Goal: Find specific page/section: Find specific page/section

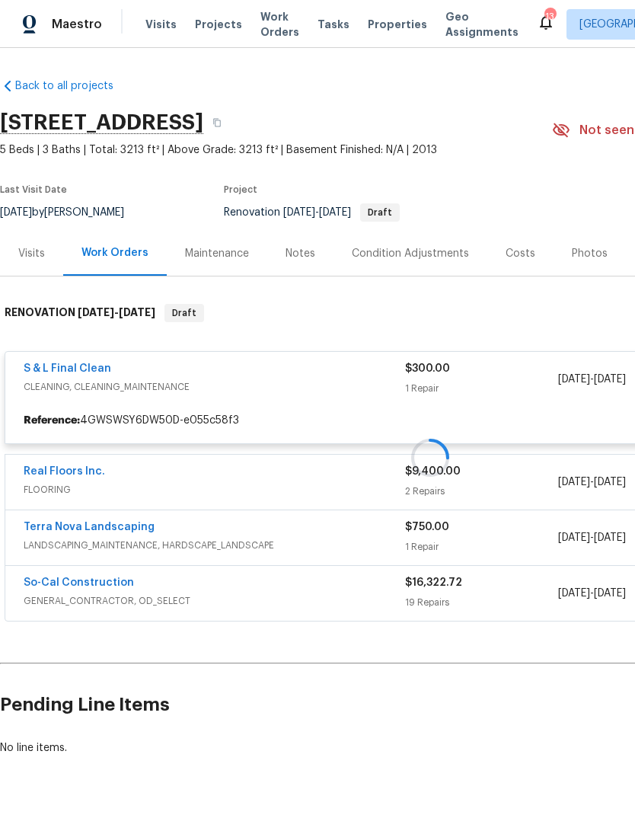
scroll to position [0, 225]
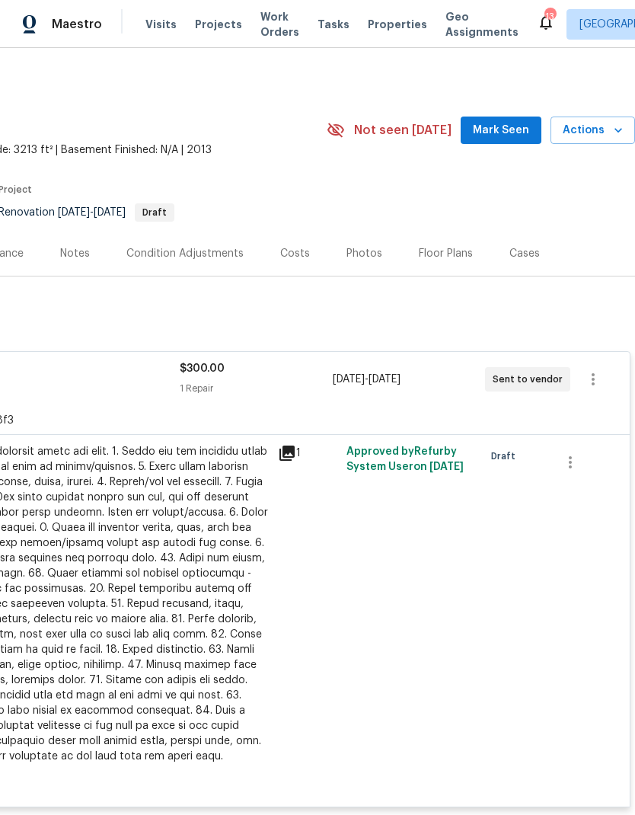
click at [493, 742] on div "Draft" at bounding box center [513, 611] width 69 height 344
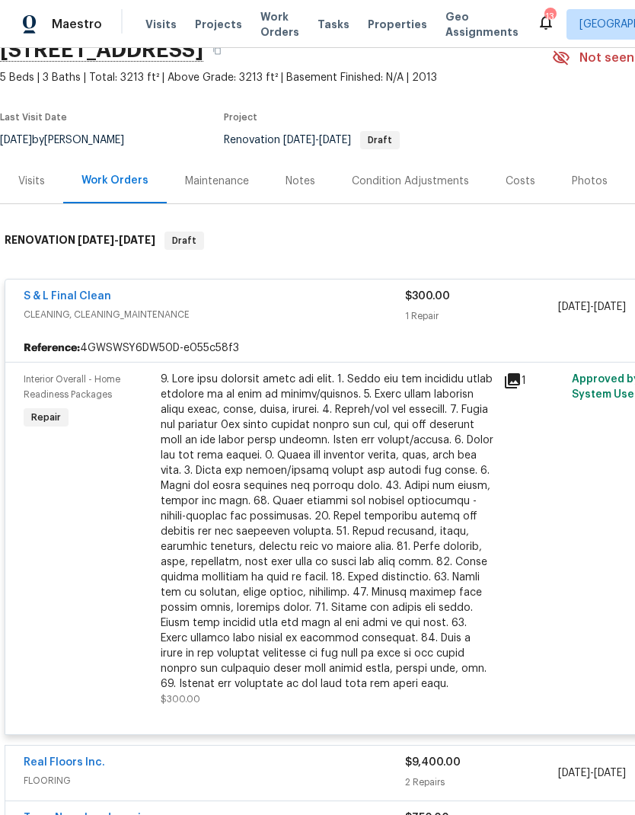
scroll to position [76, 0]
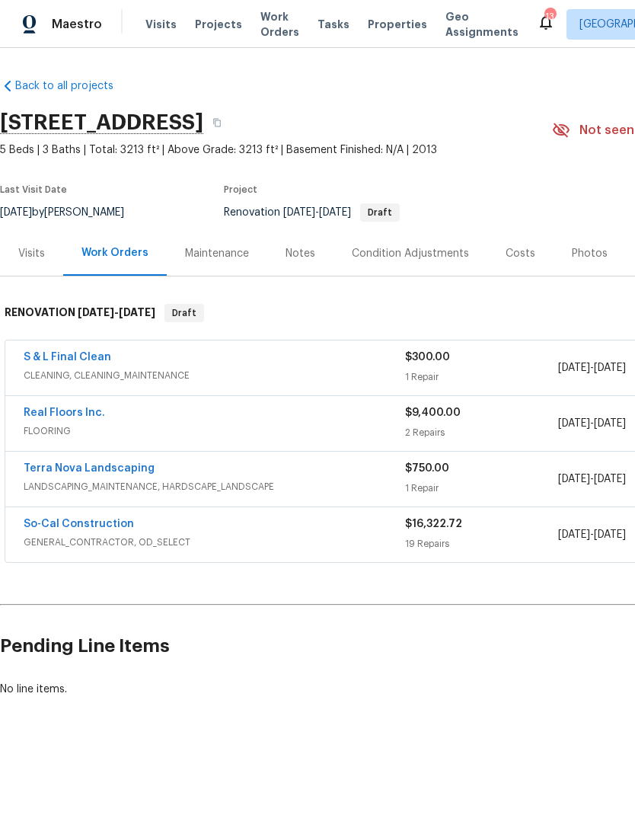
click at [203, 27] on span "Projects" at bounding box center [218, 24] width 47 height 15
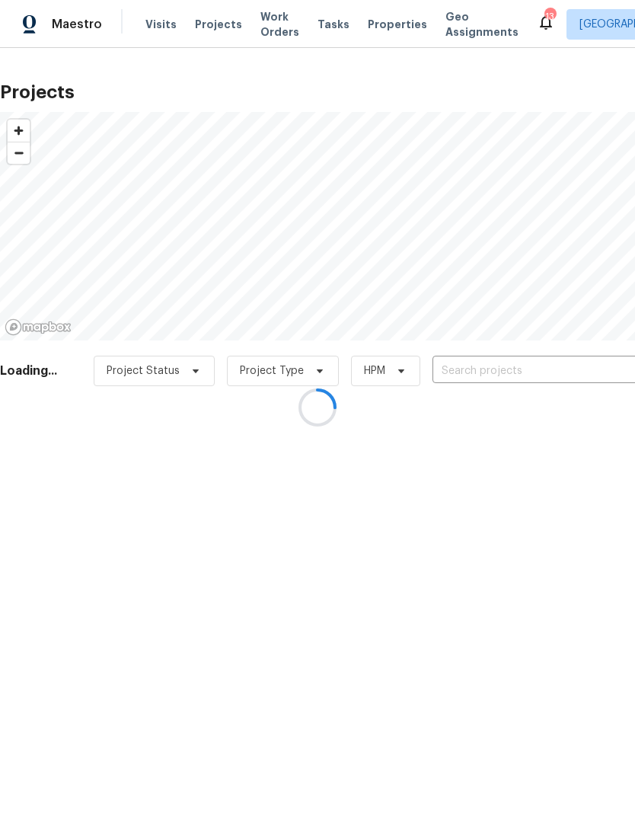
click at [545, 363] on div at bounding box center [317, 407] width 635 height 815
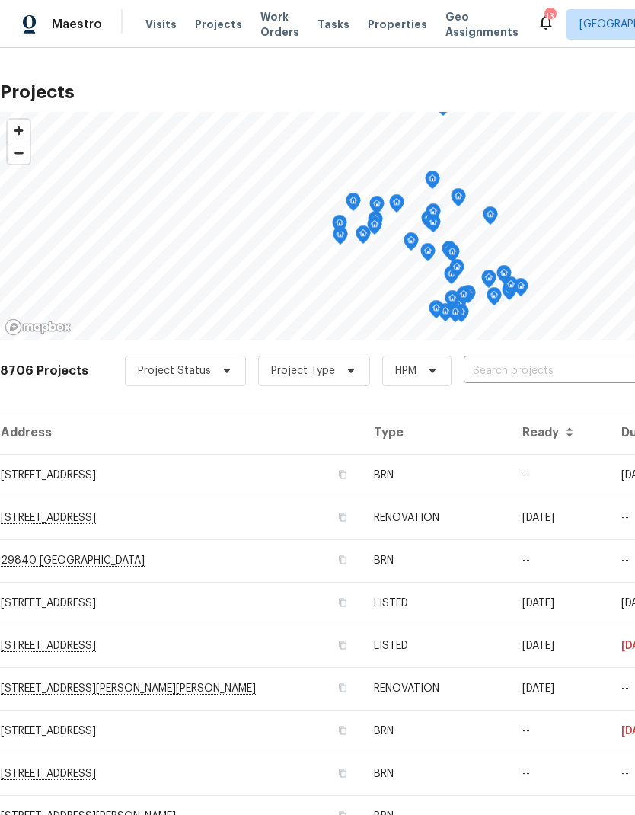
click at [536, 370] on input "text" at bounding box center [551, 371] width 174 height 24
type input "24 bell"
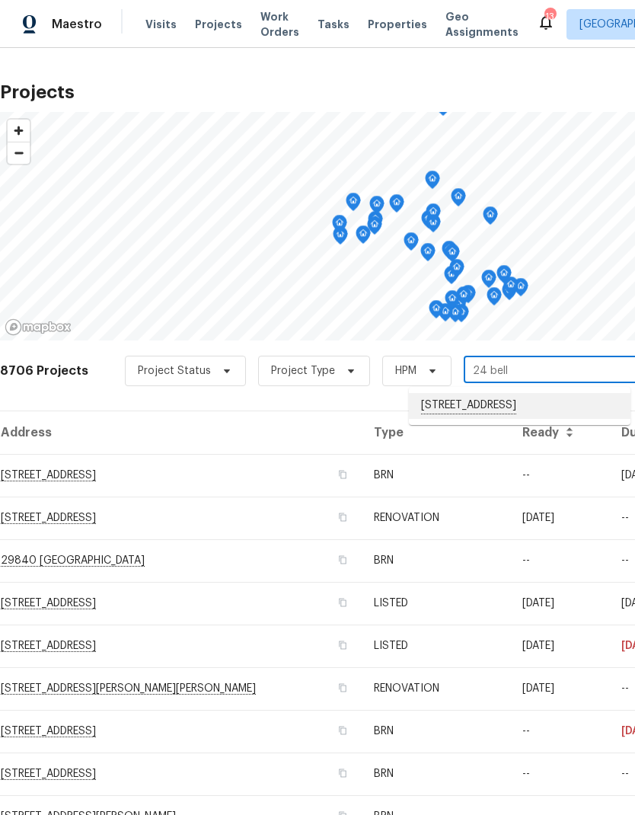
click at [552, 414] on li "[STREET_ADDRESS]" at bounding box center [520, 406] width 222 height 26
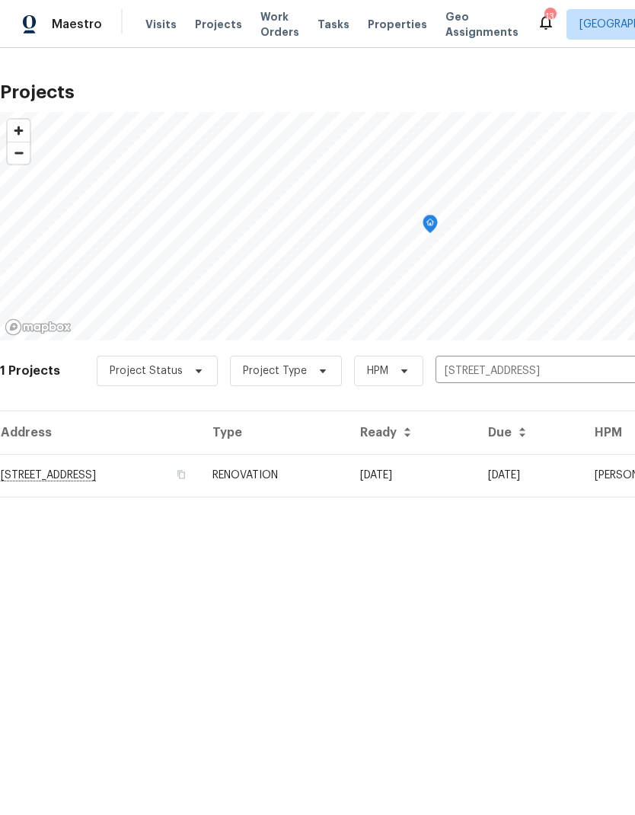
click at [549, 474] on td "[DATE]" at bounding box center [529, 475] width 107 height 43
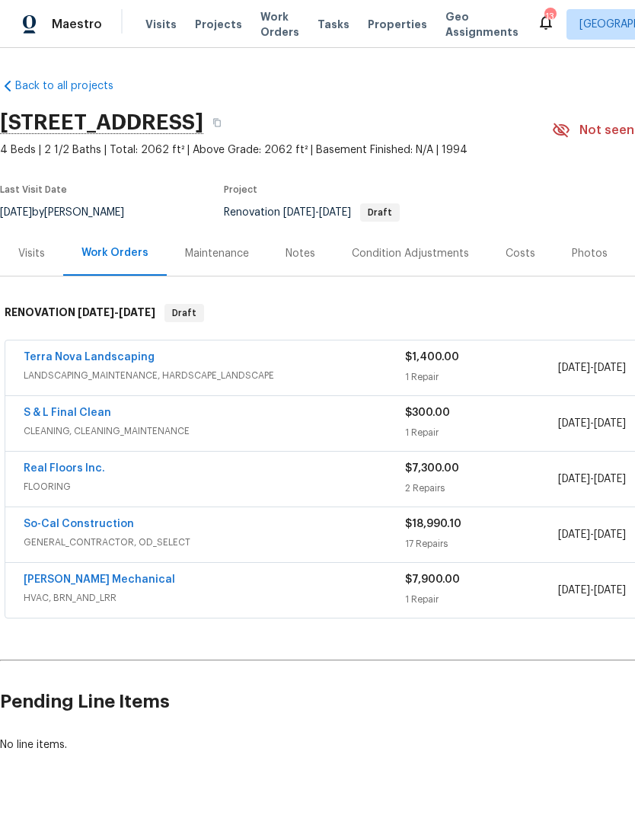
click at [404, 250] on div "Condition Adjustments" at bounding box center [410, 253] width 117 height 15
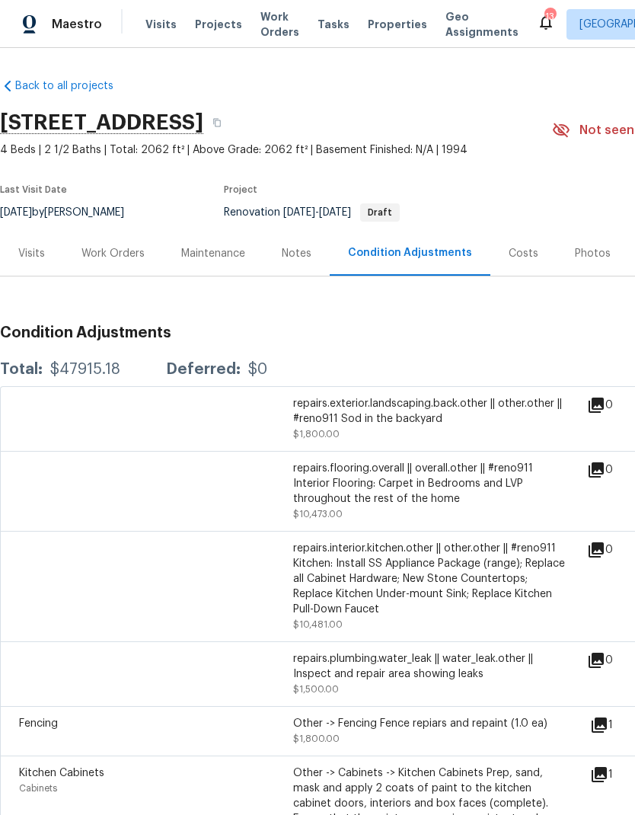
click at [522, 250] on div "Costs" at bounding box center [524, 253] width 30 height 15
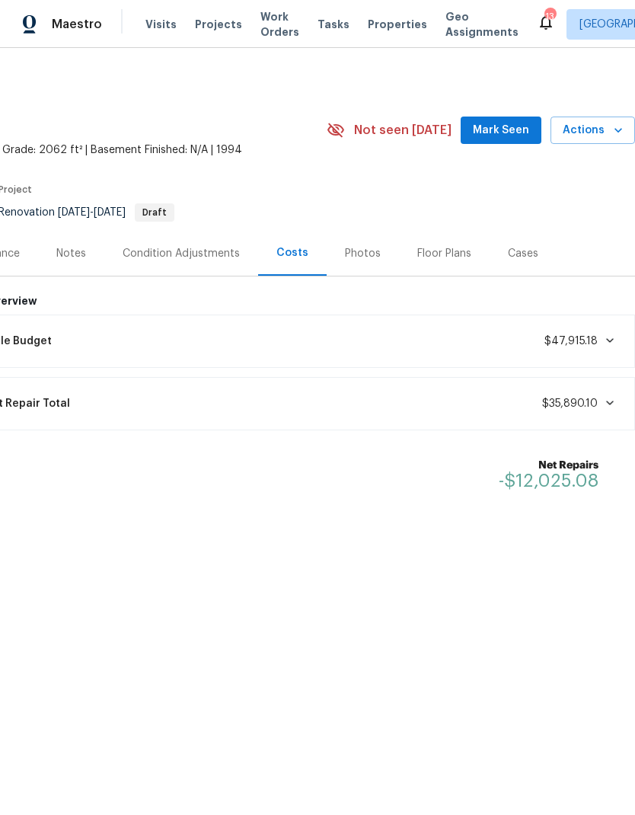
scroll to position [0, 225]
